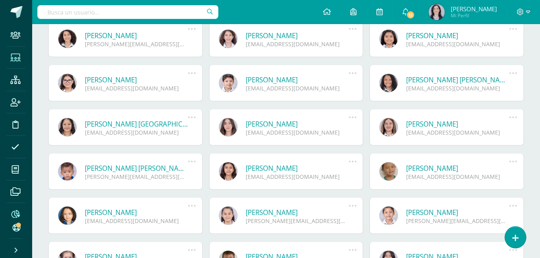
click at [14, 213] on icon at bounding box center [15, 214] width 8 height 8
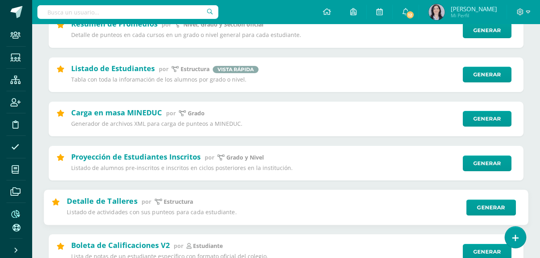
scroll to position [201, 0]
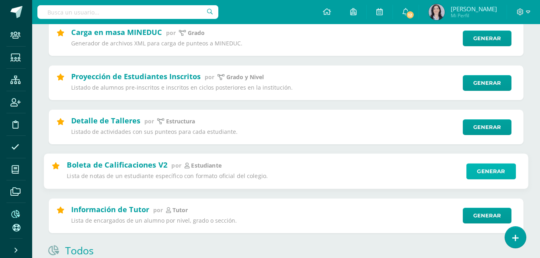
click at [493, 175] on link "Generar" at bounding box center [491, 172] width 49 height 16
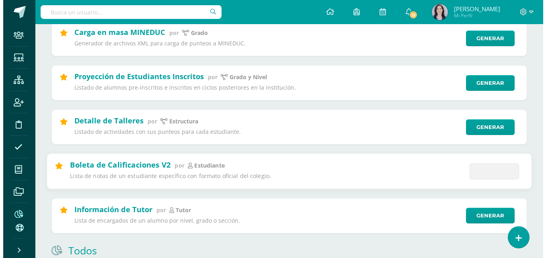
scroll to position [0, 0]
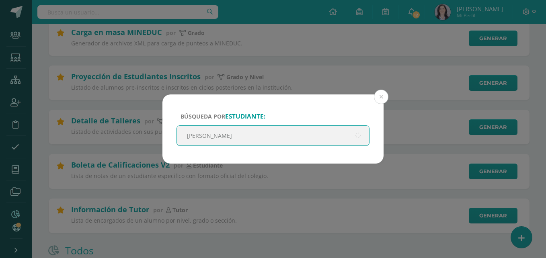
type input "Castillo mejía"
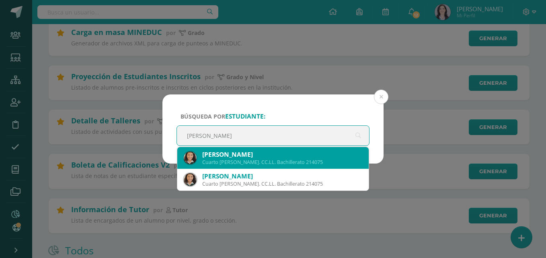
click at [249, 159] on div "Cuarto Bach. CC.LL. Bachillerato 214075" at bounding box center [282, 162] width 160 height 7
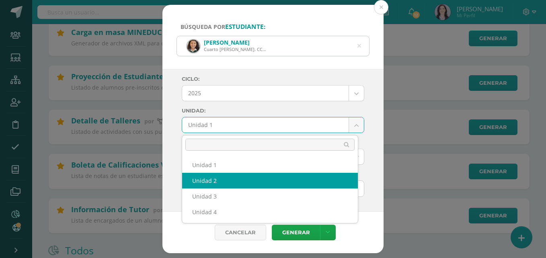
select select "Unidad 2"
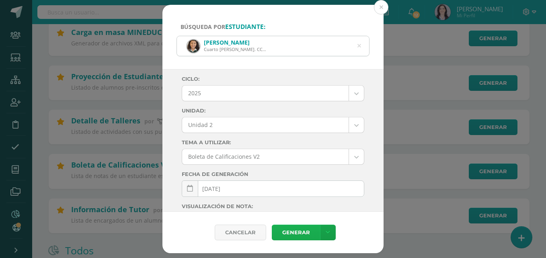
click at [299, 232] on link "Generar" at bounding box center [296, 233] width 48 height 16
click at [380, 10] on button at bounding box center [381, 7] width 14 height 14
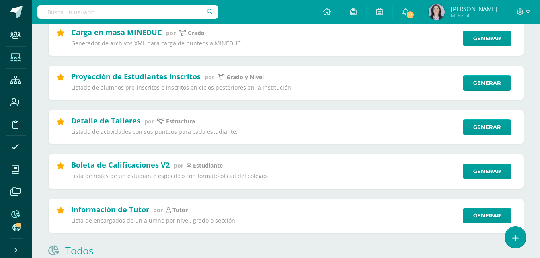
click at [17, 59] on icon at bounding box center [15, 58] width 10 height 8
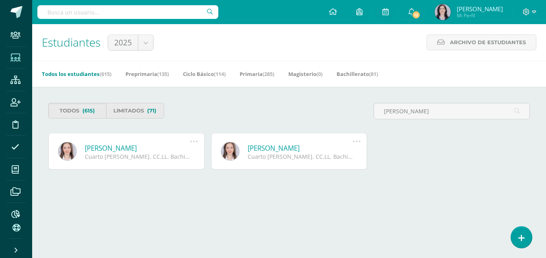
type input "frida godoy"
click at [143, 151] on link "Frida Sofía Godoy Rodriguez" at bounding box center [137, 148] width 105 height 9
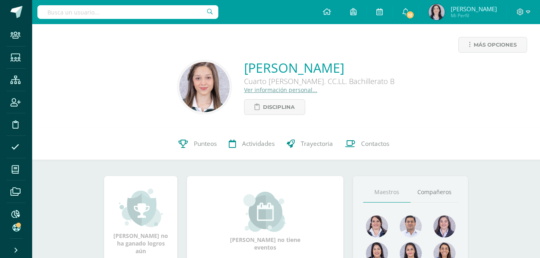
click at [286, 92] on link "Ver información personal..." at bounding box center [280, 90] width 73 height 8
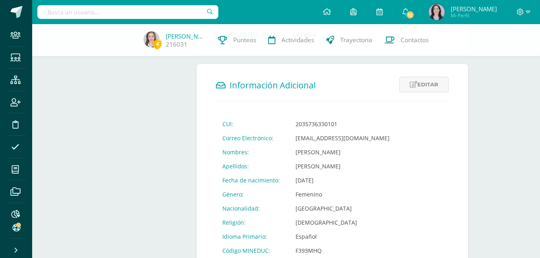
scroll to position [241, 0]
click at [20, 58] on icon at bounding box center [15, 58] width 10 height 8
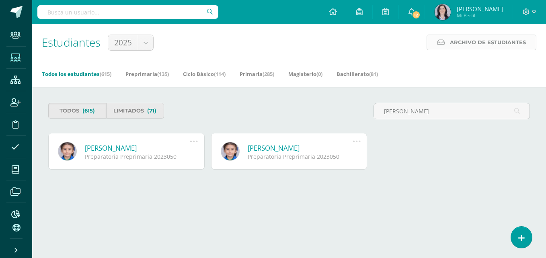
click at [504, 47] on span "Archivo de Estudiantes" at bounding box center [488, 42] width 76 height 15
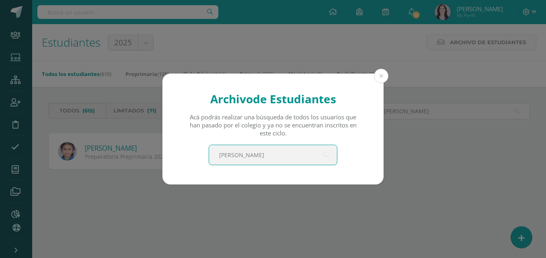
type input "leonardo lópez"
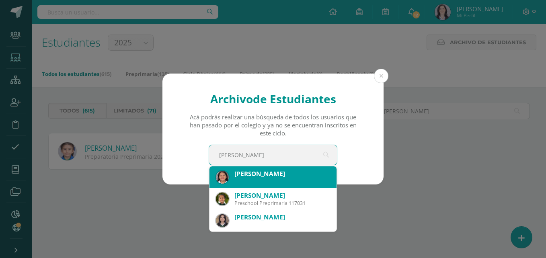
click at [241, 179] on div "[PERSON_NAME]" at bounding box center [273, 174] width 114 height 15
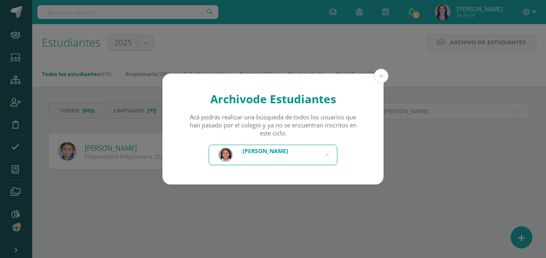
click at [267, 153] on div "[PERSON_NAME]" at bounding box center [266, 151] width 46 height 8
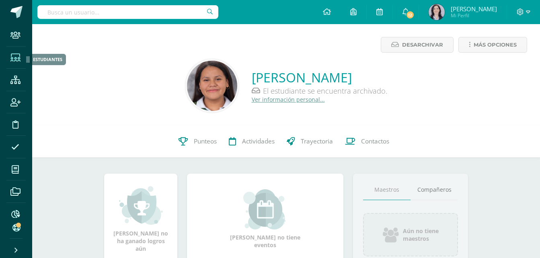
click at [12, 61] on icon at bounding box center [15, 58] width 10 height 8
